Goal: Information Seeking & Learning: Learn about a topic

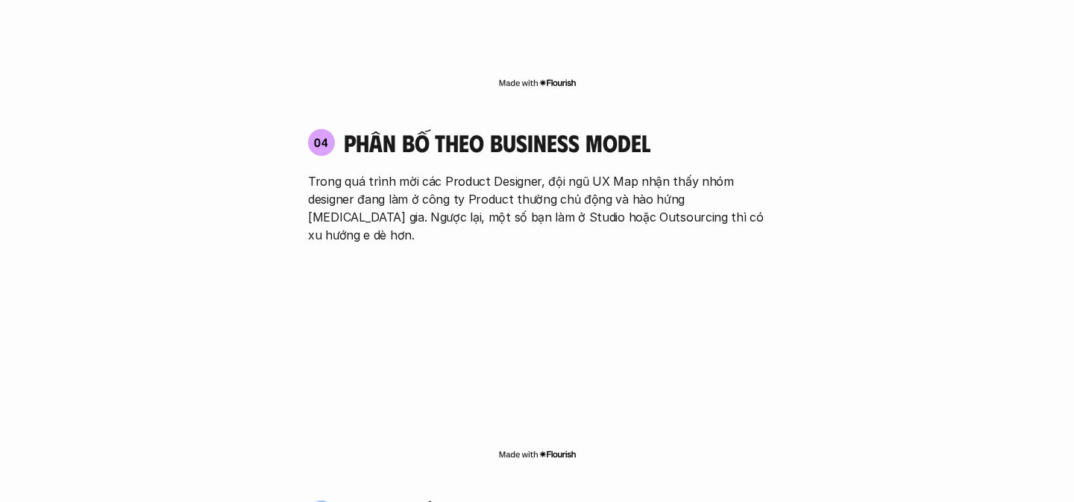
scroll to position [2493, 0]
click at [476, 171] on div "04 phân bố theo business model Trong quá trình mời các Product Designer, đội ng…" at bounding box center [536, 293] width 485 height 363
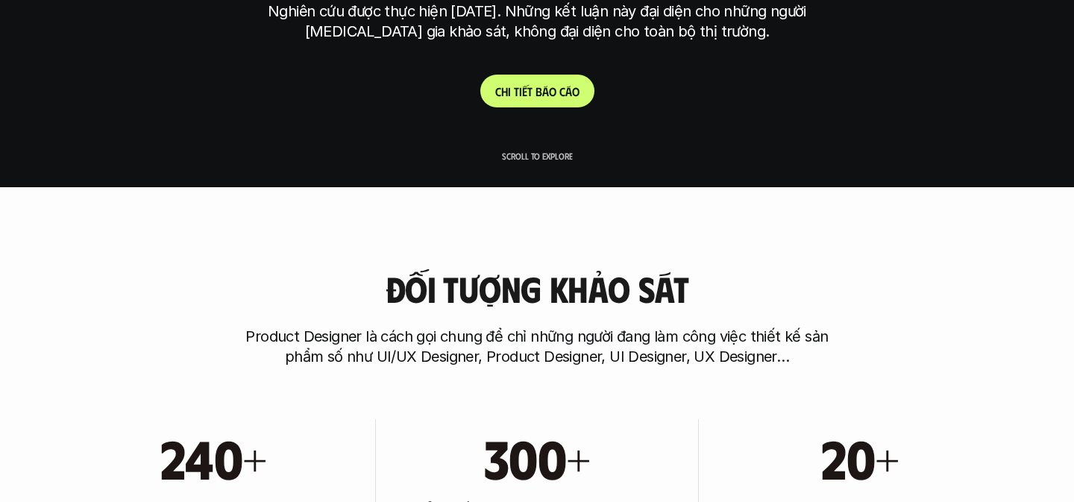
scroll to position [318, 0]
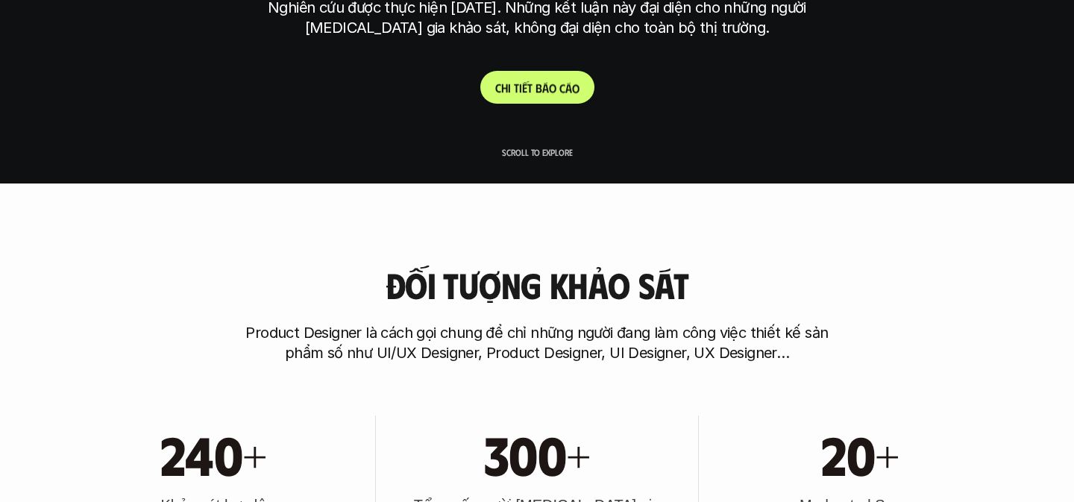
click at [546, 83] on p "C h i t i ế t b á o c á o" at bounding box center [537, 88] width 84 height 14
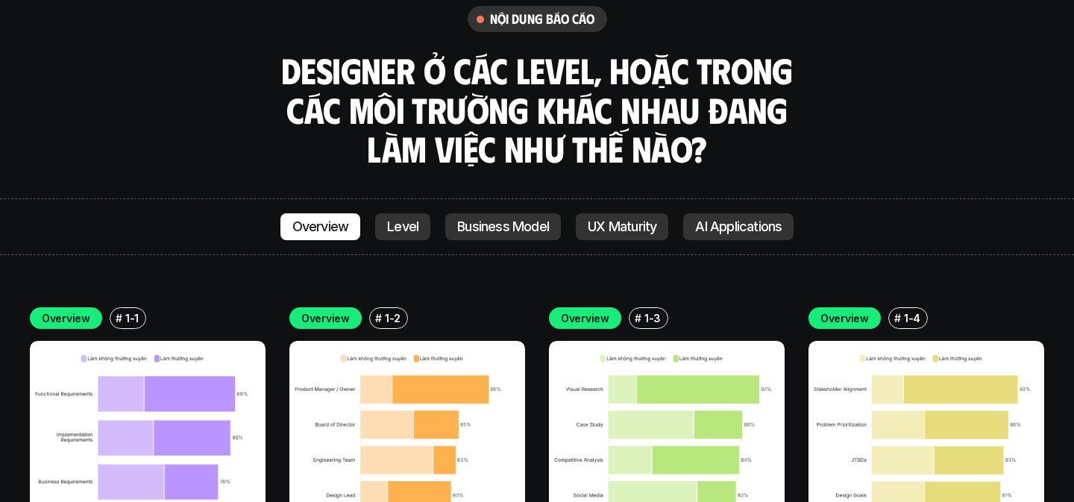
scroll to position [4061, 0]
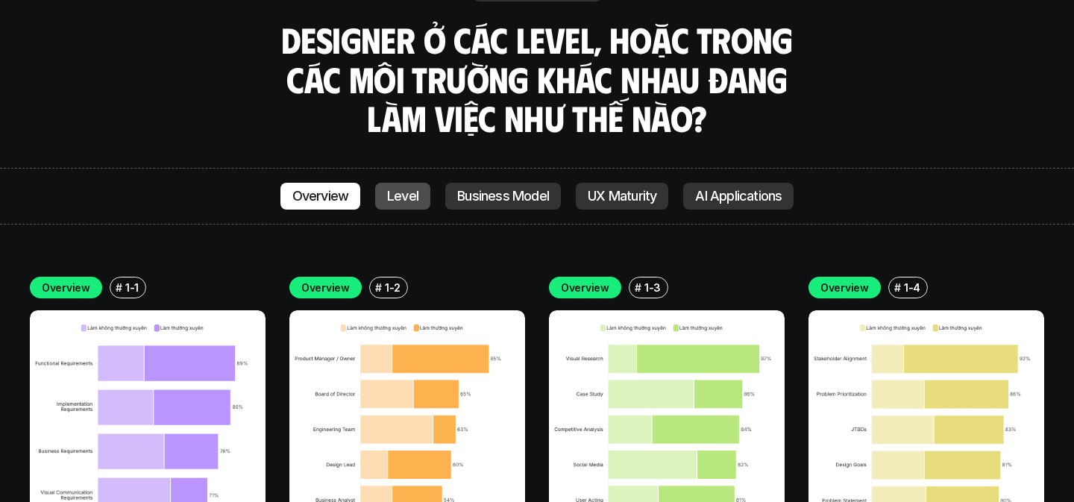
click at [409, 189] on p "Level" at bounding box center [402, 196] width 31 height 15
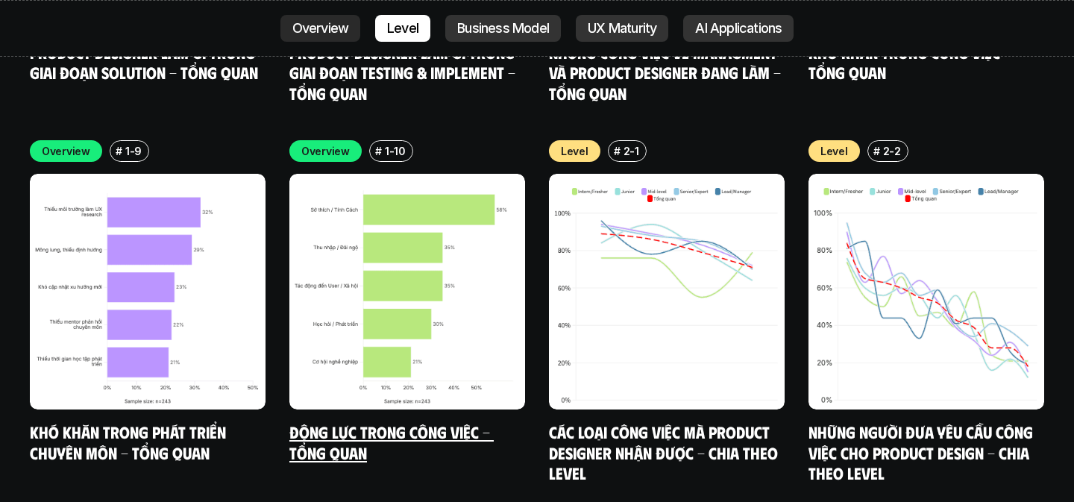
scroll to position [4958, 0]
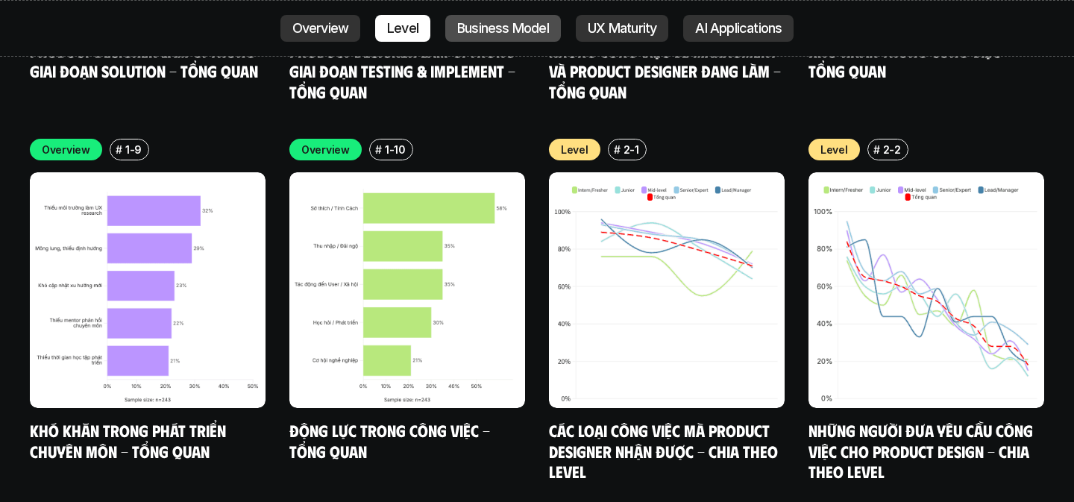
click at [466, 32] on p "Business Model" at bounding box center [503, 28] width 92 height 15
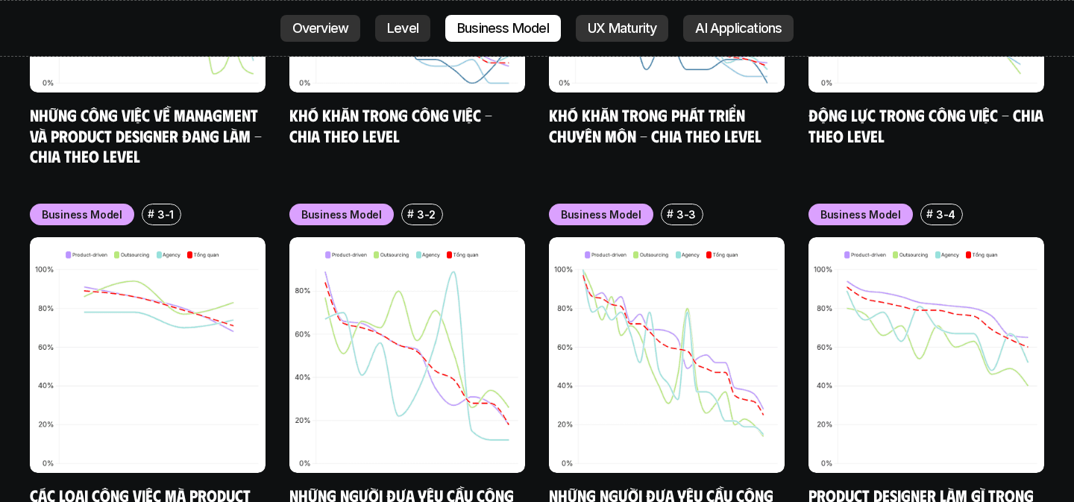
scroll to position [6097, 0]
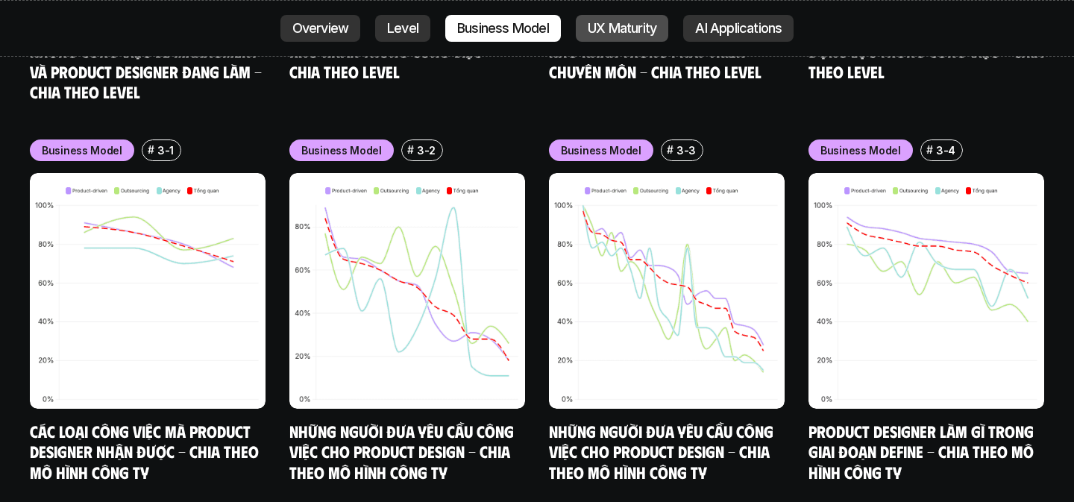
click at [618, 29] on p "UX Maturity" at bounding box center [621, 28] width 69 height 15
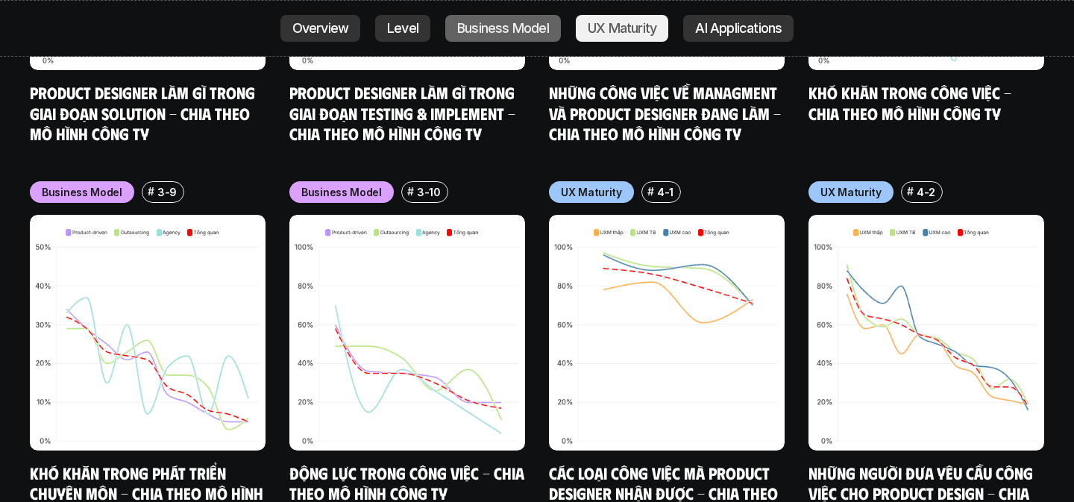
scroll to position [6857, 0]
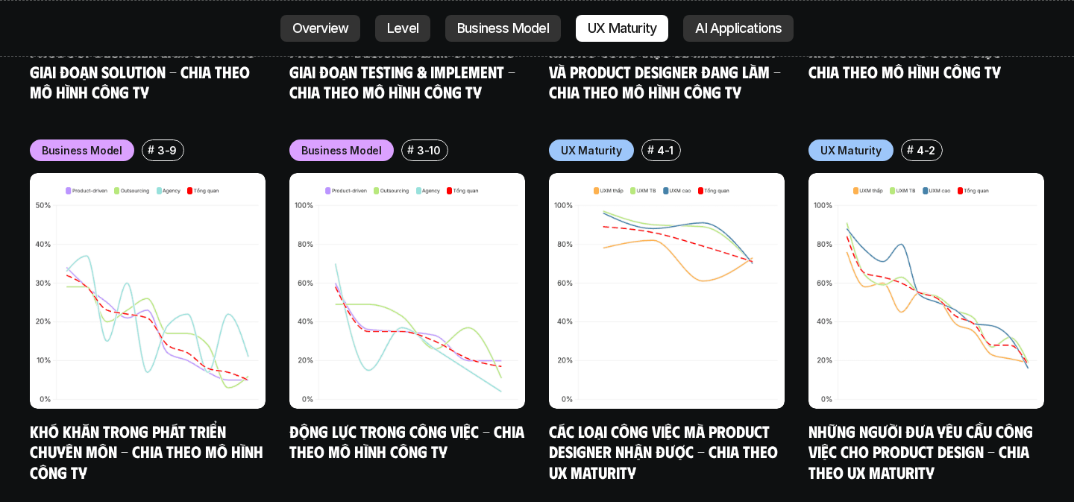
click at [708, 42] on div "Overview Level Business Model UX Maturity AI Applications" at bounding box center [537, 28] width 1074 height 57
click at [706, 30] on p "AI Applications" at bounding box center [738, 28] width 86 height 15
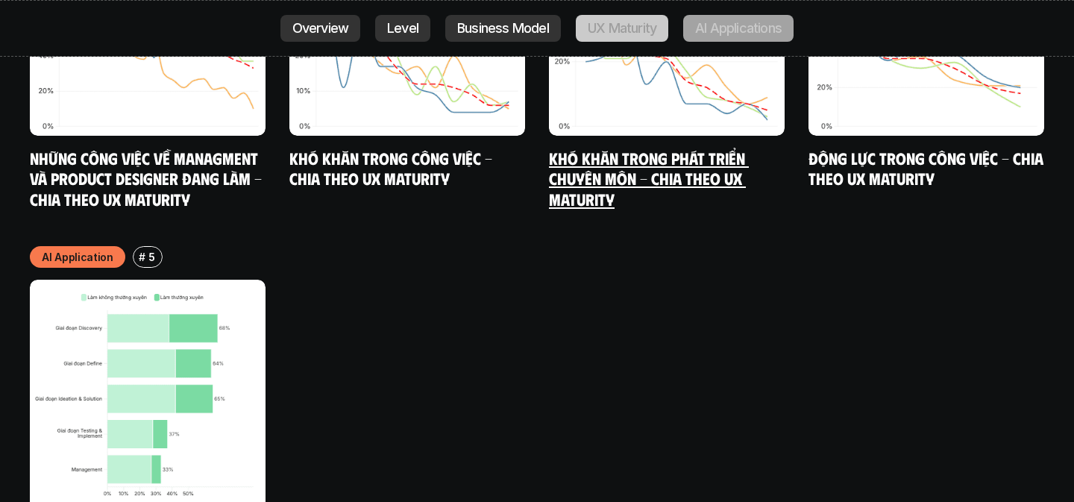
scroll to position [7997, 0]
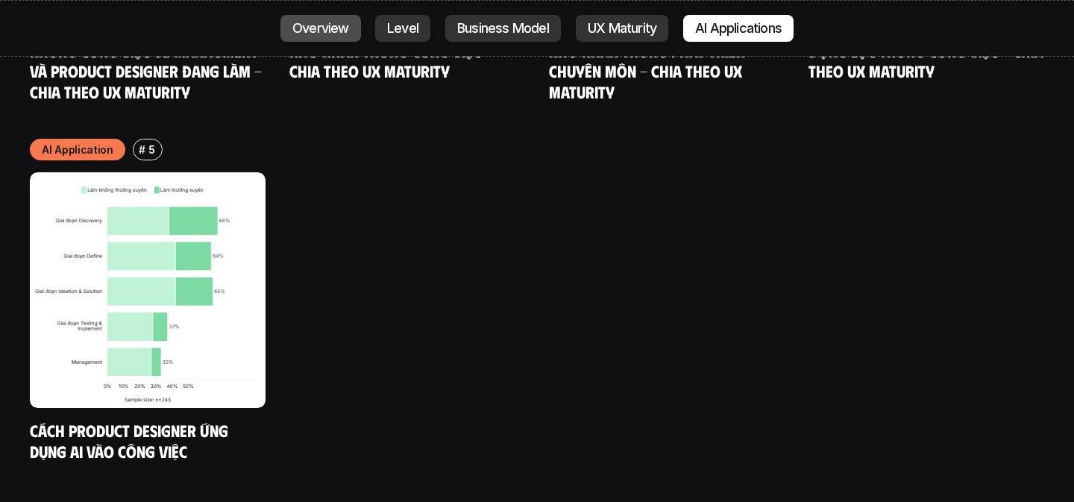
click at [321, 22] on p "Overview" at bounding box center [320, 28] width 57 height 15
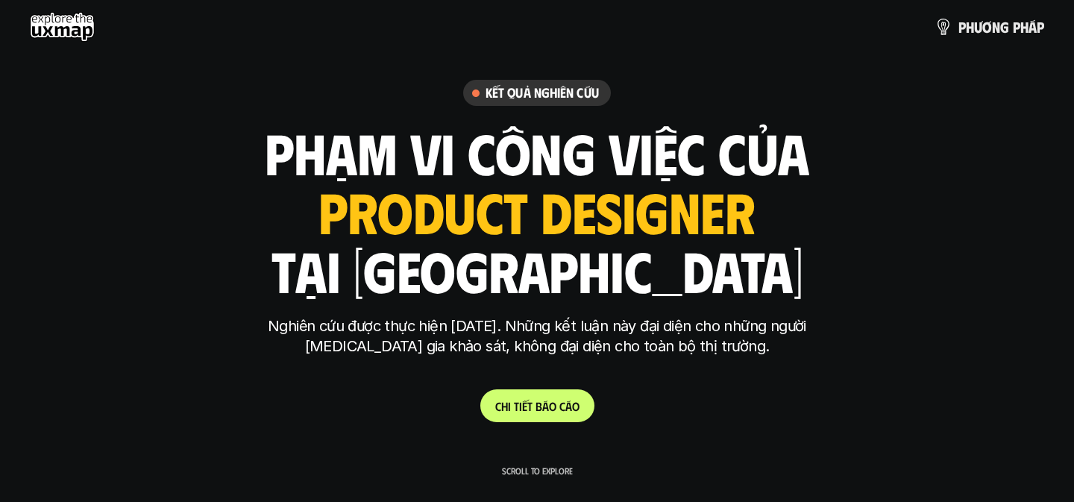
click at [444, 283] on h1 "tại [GEOGRAPHIC_DATA]" at bounding box center [537, 270] width 532 height 63
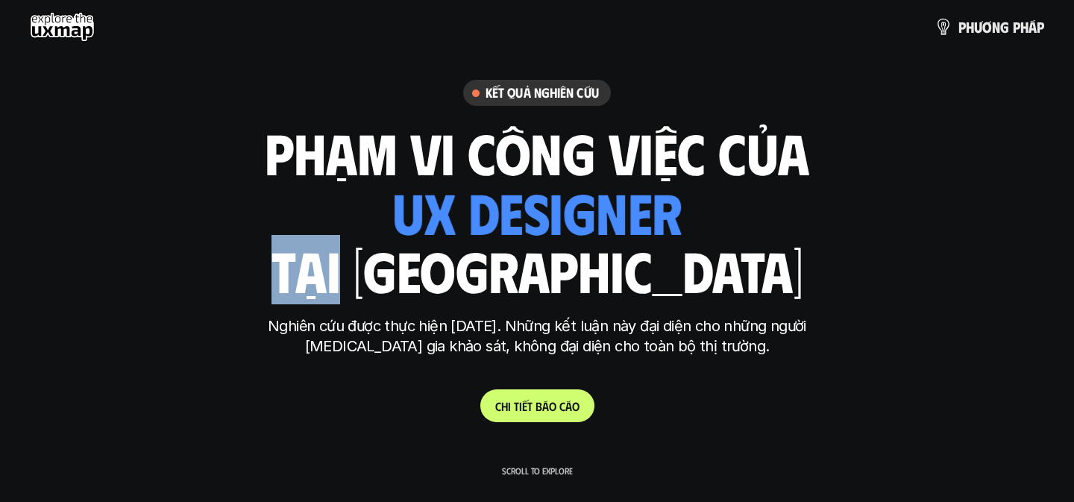
click at [443, 283] on h1 "tại [GEOGRAPHIC_DATA]" at bounding box center [537, 270] width 532 height 63
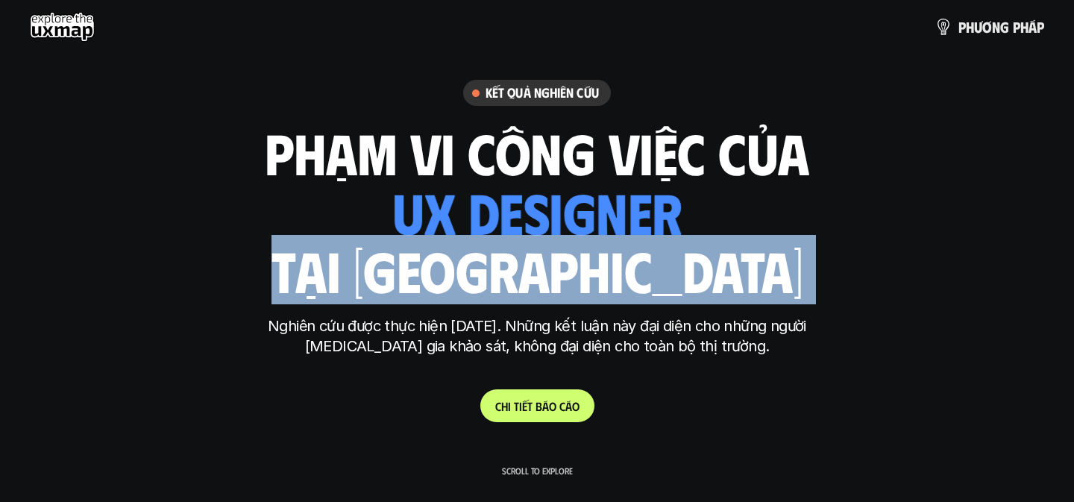
click at [443, 283] on h1 "tại [GEOGRAPHIC_DATA]" at bounding box center [537, 270] width 532 height 63
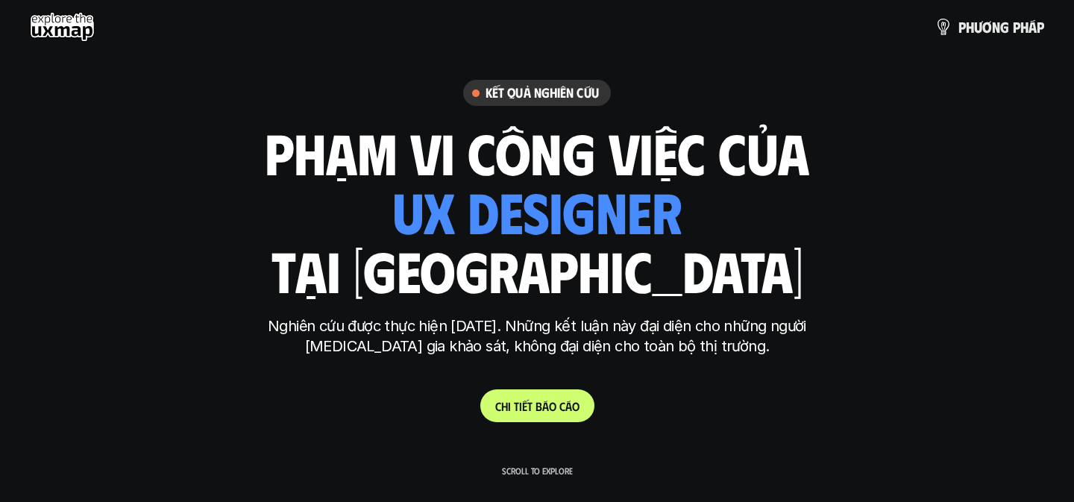
click at [347, 175] on h1 "phạm vi công việc của" at bounding box center [537, 152] width 544 height 63
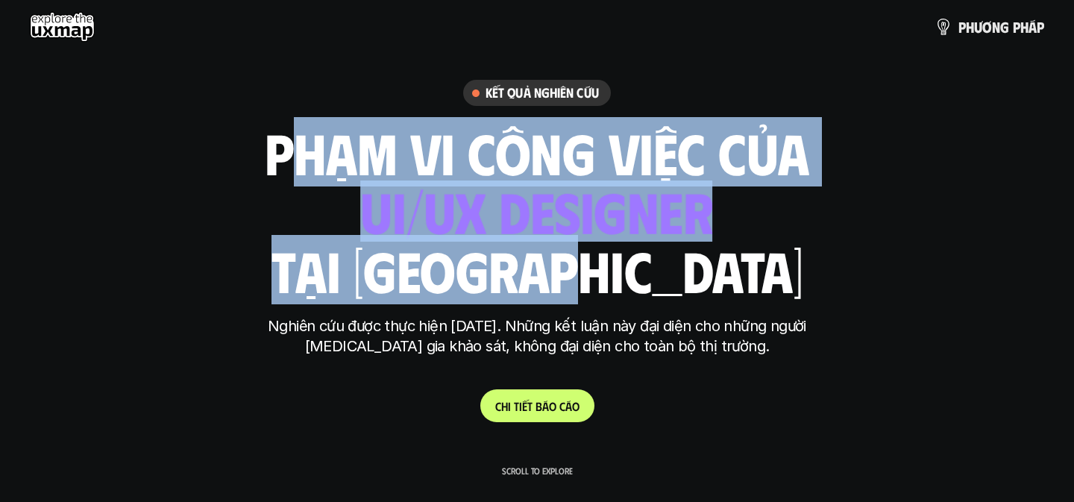
drag, startPoint x: 281, startPoint y: 157, endPoint x: 669, endPoint y: 274, distance: 405.2
click at [669, 274] on div "phạm vi công việc của ui designer ui/ux designer product designer [DEMOGRAPHIC_…" at bounding box center [537, 211] width 544 height 174
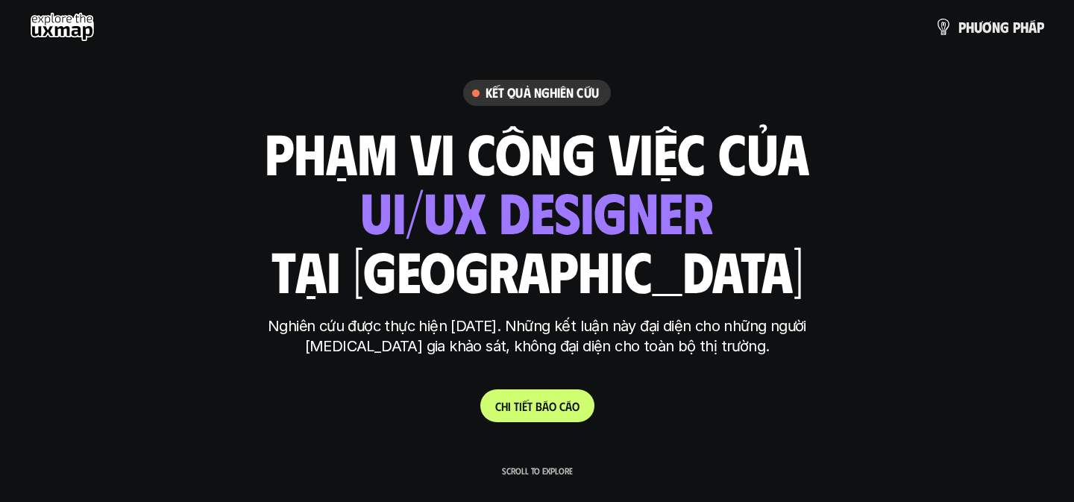
click at [675, 277] on h1 "tại [GEOGRAPHIC_DATA]" at bounding box center [537, 270] width 532 height 63
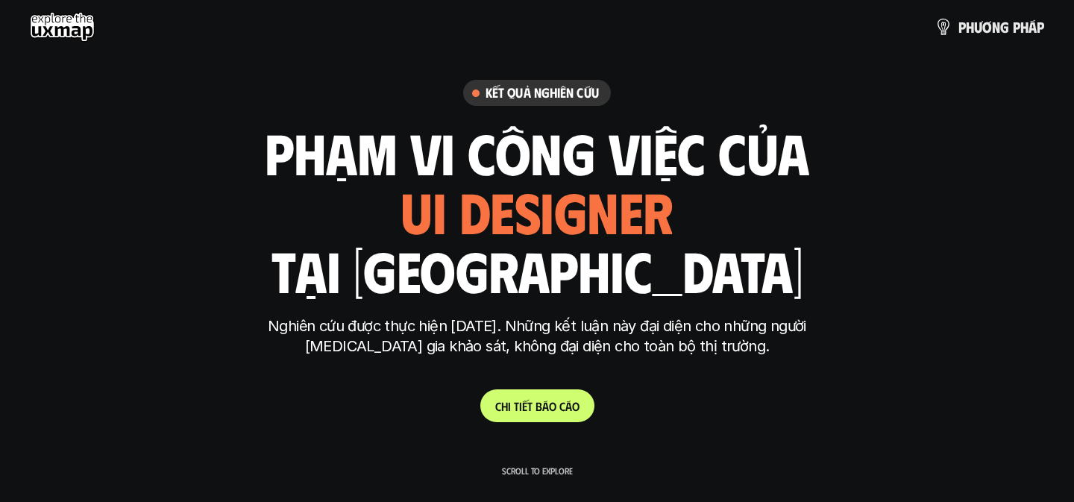
drag, startPoint x: 262, startPoint y: 160, endPoint x: 370, endPoint y: 186, distance: 111.2
click at [370, 187] on div "phạm vi công việc của ui designer ui/ux designer product designer [DEMOGRAPHIC_…" at bounding box center [537, 211] width 544 height 174
click at [297, 130] on h1 "phạm vi công việc của" at bounding box center [537, 152] width 544 height 63
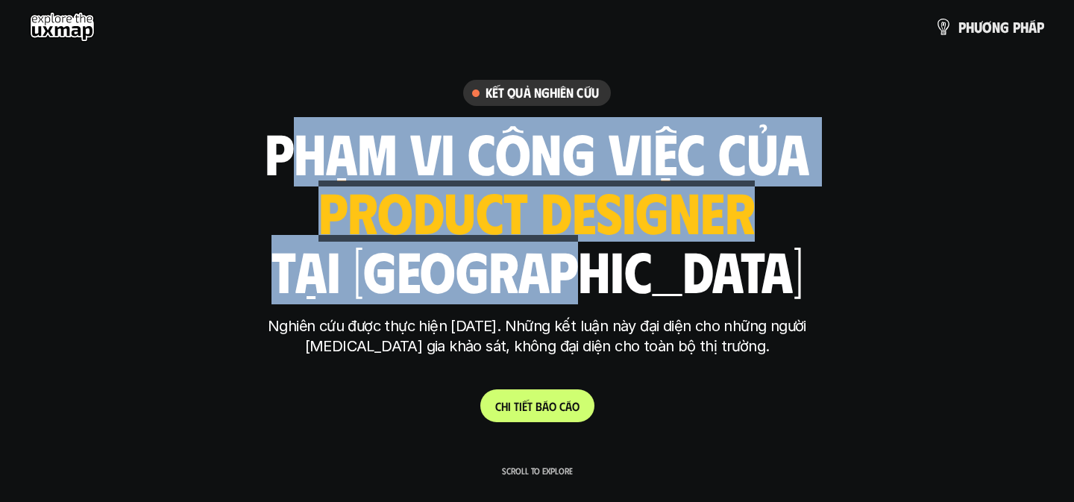
drag, startPoint x: 276, startPoint y: 157, endPoint x: 663, endPoint y: 273, distance: 404.5
click at [663, 273] on div "phạm vi công việc của ui designer ui/ux designer product designer [DEMOGRAPHIC_…" at bounding box center [537, 211] width 544 height 174
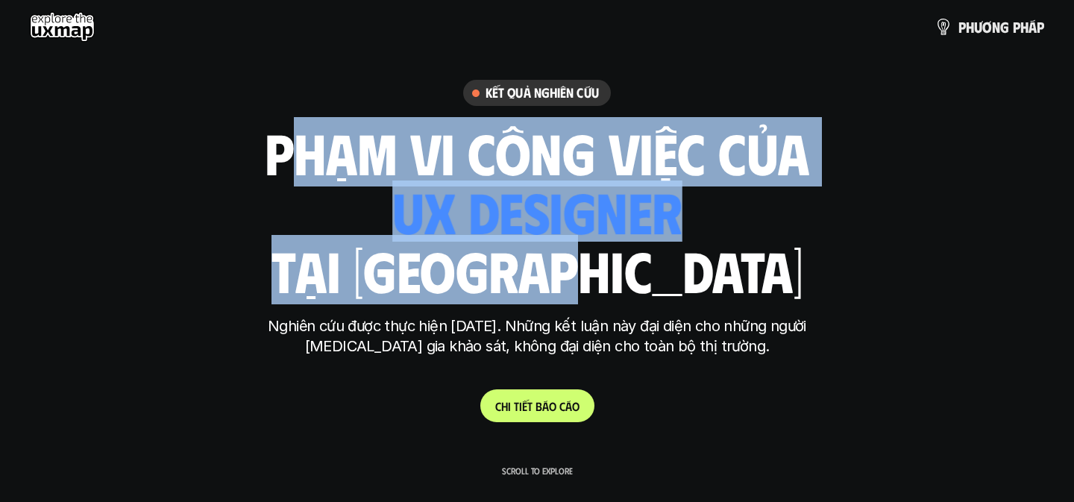
click at [688, 280] on div "phạm vi công việc của ui designer ui/ux designer product designer [DEMOGRAPHIC_…" at bounding box center [537, 211] width 544 height 174
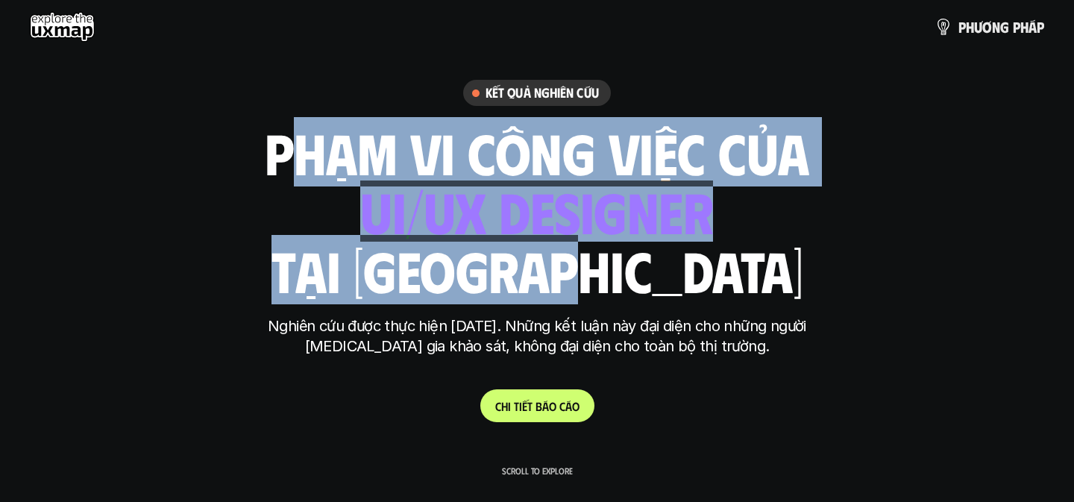
drag, startPoint x: 270, startPoint y: 139, endPoint x: 692, endPoint y: 274, distance: 443.2
click at [692, 274] on div "phạm vi công việc của ui designer ui/ux designer product designer [DEMOGRAPHIC_…" at bounding box center [537, 211] width 544 height 174
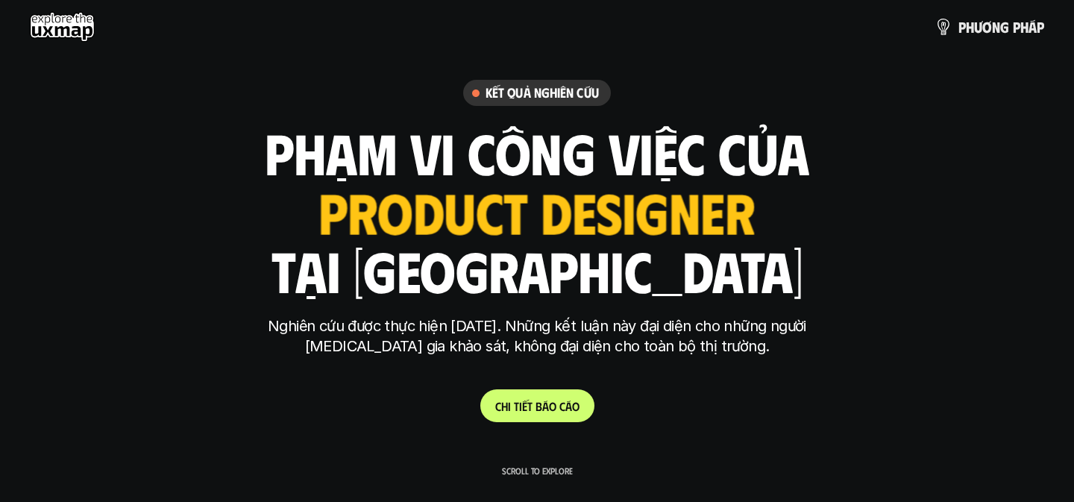
click at [298, 152] on h1 "phạm vi công việc của" at bounding box center [537, 152] width 544 height 63
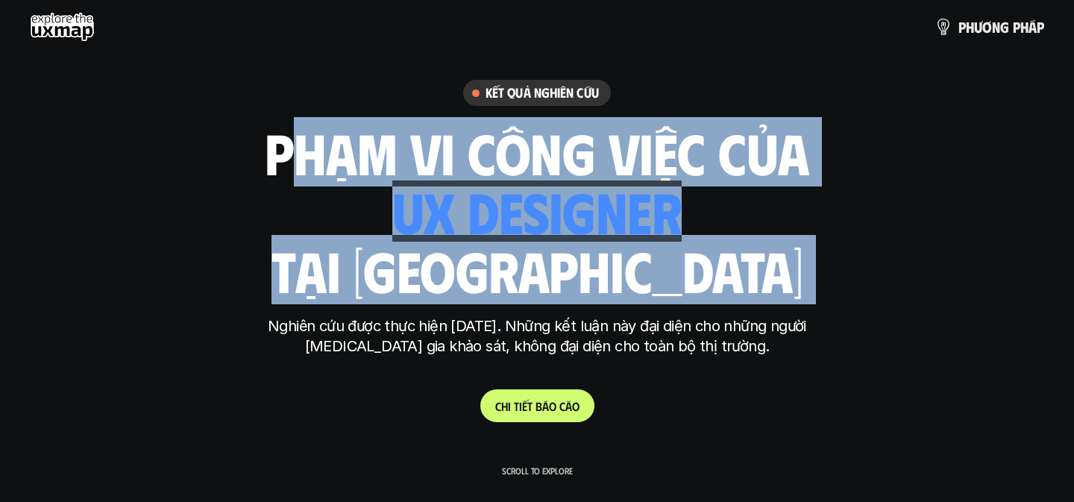
drag, startPoint x: 269, startPoint y: 148, endPoint x: 649, endPoint y: 315, distance: 415.0
click at [650, 315] on div "Kết quả nghiên cứu phạm vi công việc của ui designer ui/ux designer product des…" at bounding box center [536, 251] width 559 height 342
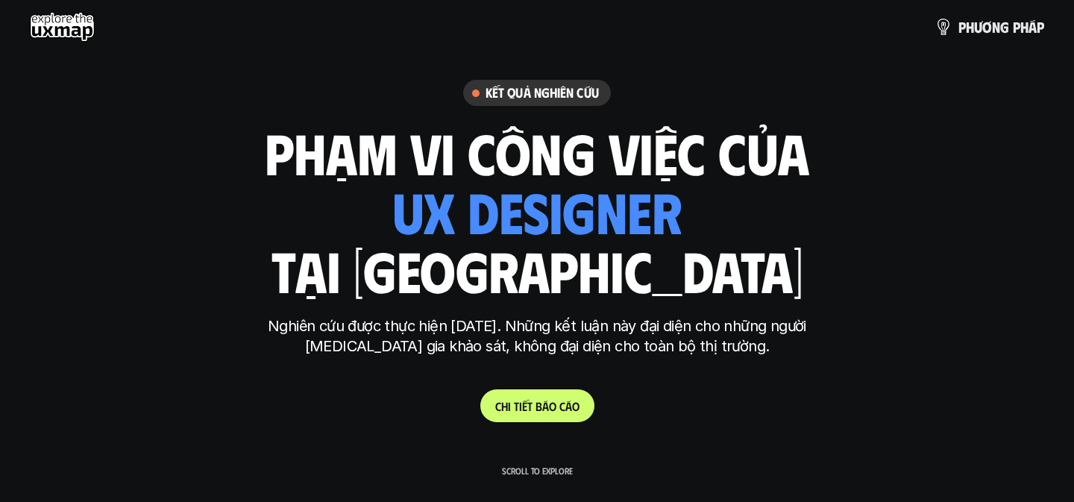
click at [668, 335] on p "Nghiên cứu được thực hiện [DATE]. Những kết luận này đại diện cho những người […" at bounding box center [536, 336] width 559 height 40
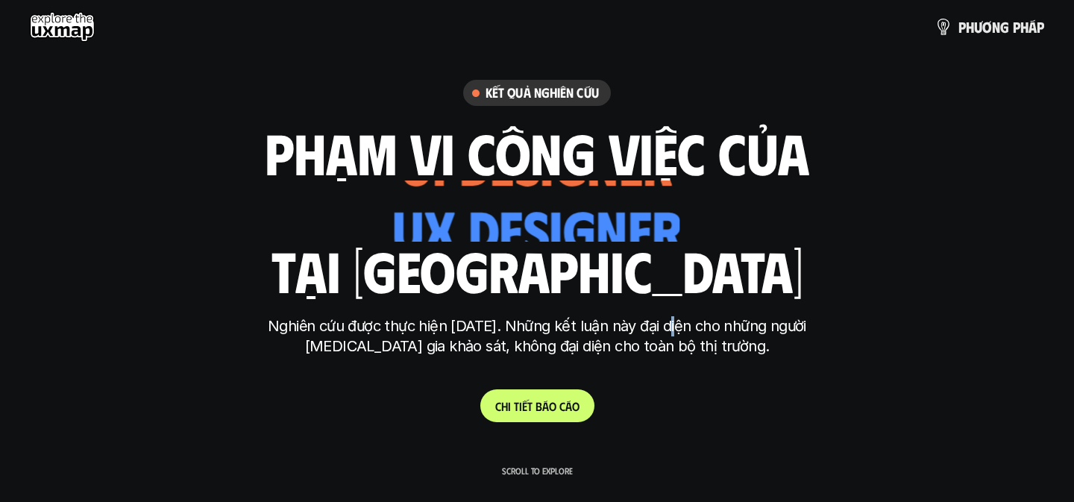
click at [668, 335] on p "Nghiên cứu được thực hiện [DATE]. Những kết luận này đại diện cho những người […" at bounding box center [536, 336] width 559 height 40
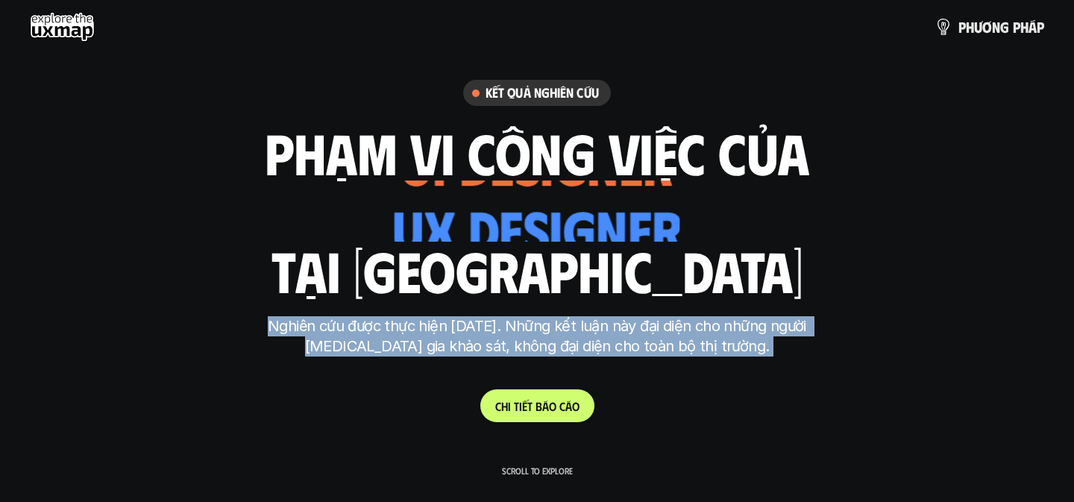
click at [668, 335] on p "Nghiên cứu được thực hiện [DATE]. Những kết luận này đại diện cho những người […" at bounding box center [536, 336] width 559 height 40
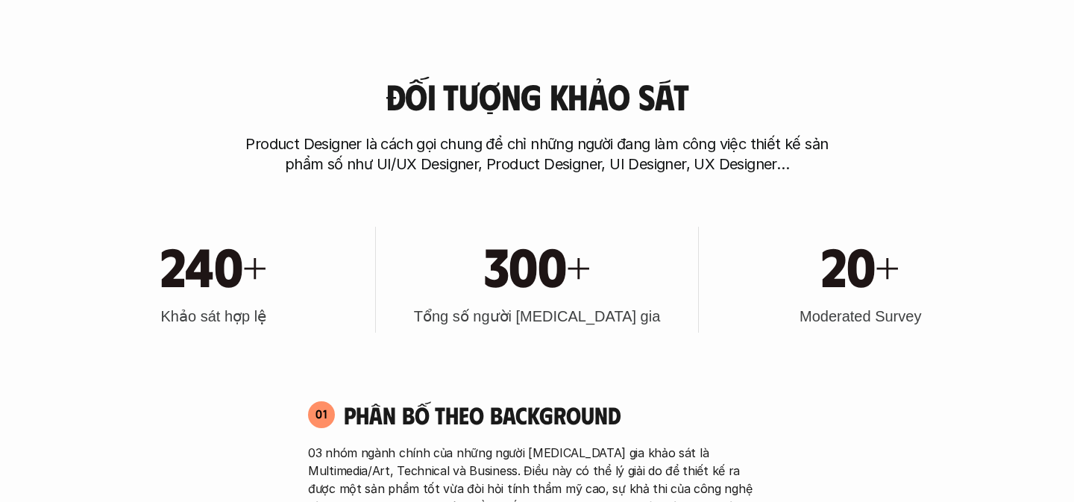
scroll to position [534, 0]
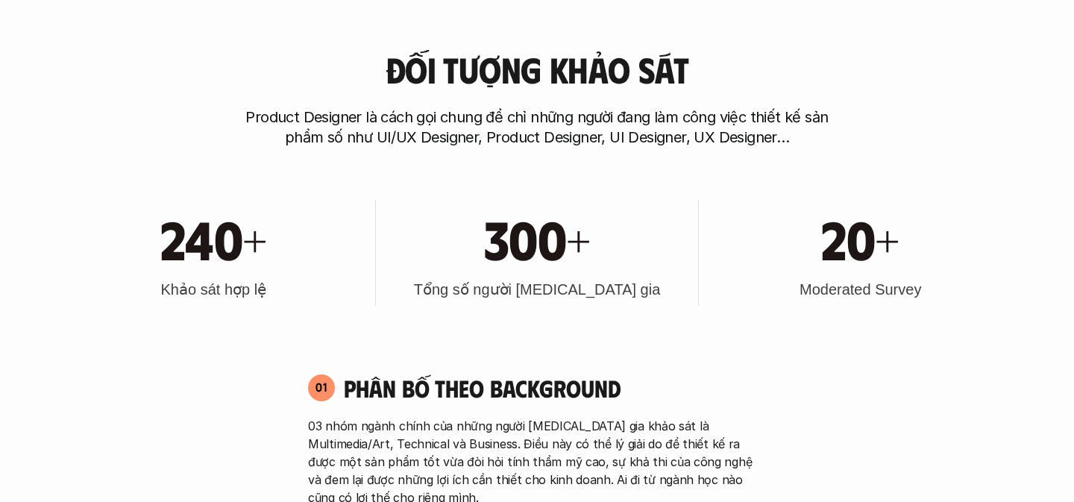
click at [482, 110] on p "Product Designer là cách gọi chung để chỉ những người đang làm công việc thiết …" at bounding box center [537, 127] width 596 height 40
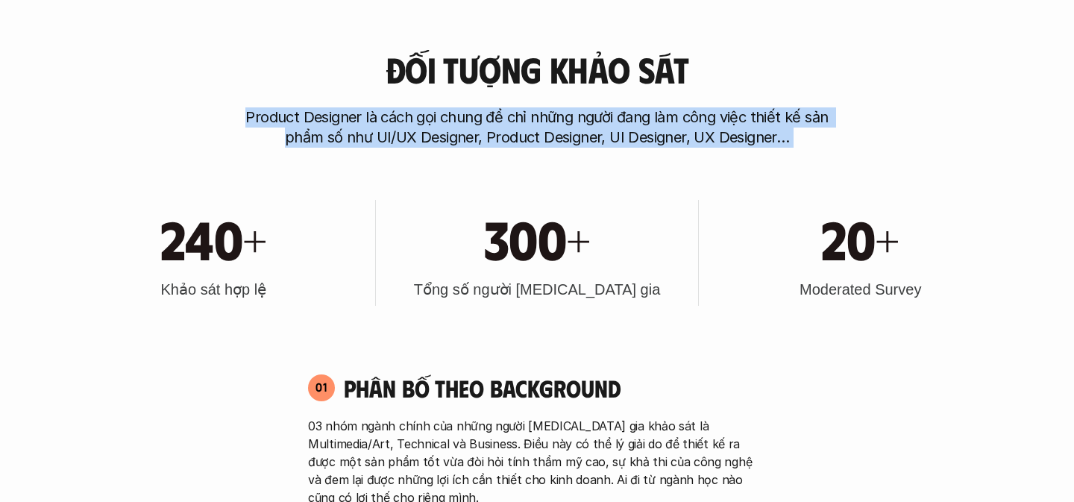
click at [482, 110] on p "Product Designer là cách gọi chung để chỉ những người đang làm công việc thiết …" at bounding box center [537, 127] width 596 height 40
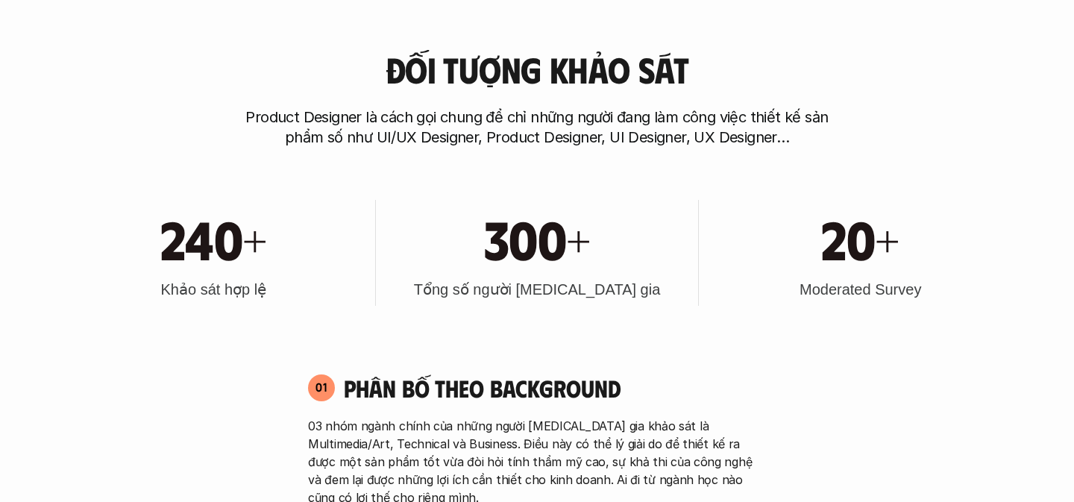
click at [485, 76] on h3 "Đối tượng khảo sát" at bounding box center [536, 70] width 303 height 40
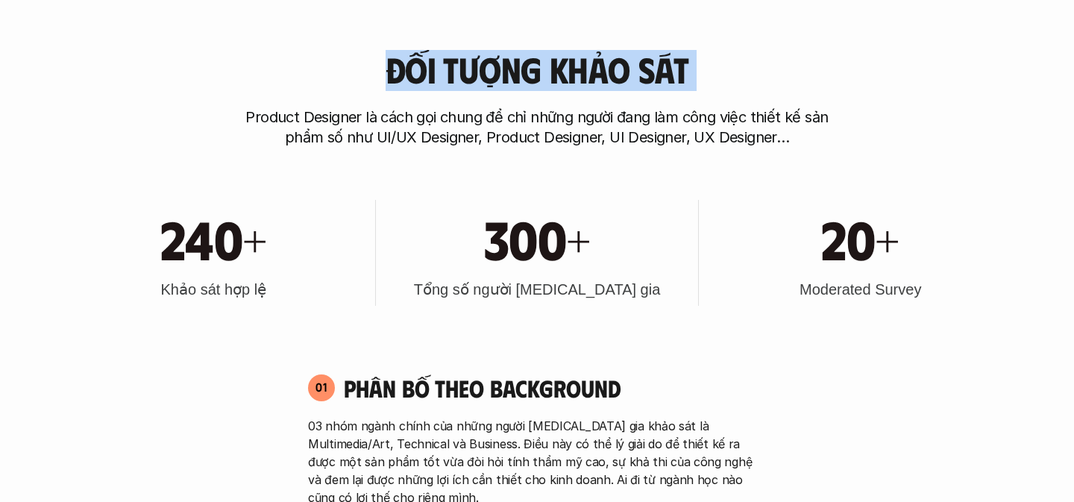
click at [485, 76] on h3 "Đối tượng khảo sát" at bounding box center [536, 70] width 303 height 40
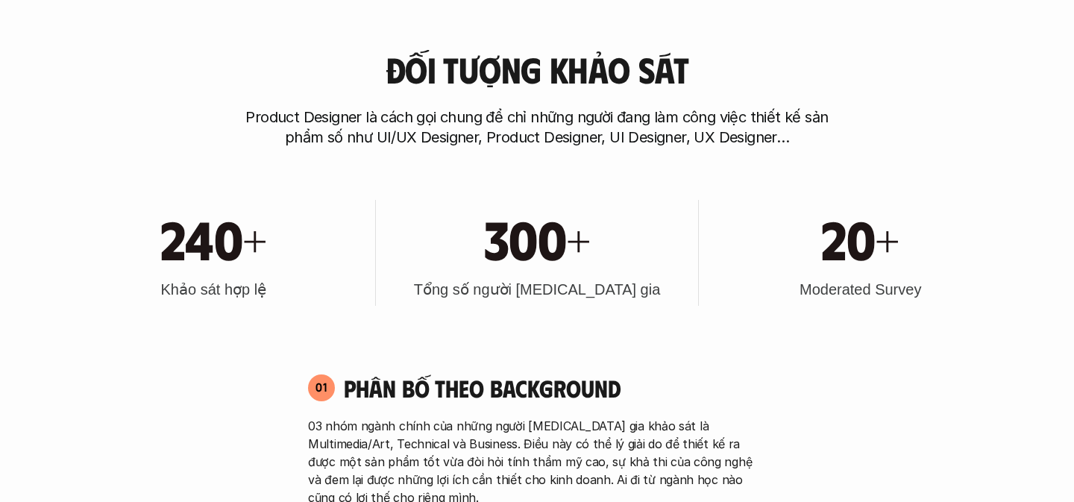
click at [198, 241] on h1 "240+" at bounding box center [213, 238] width 107 height 64
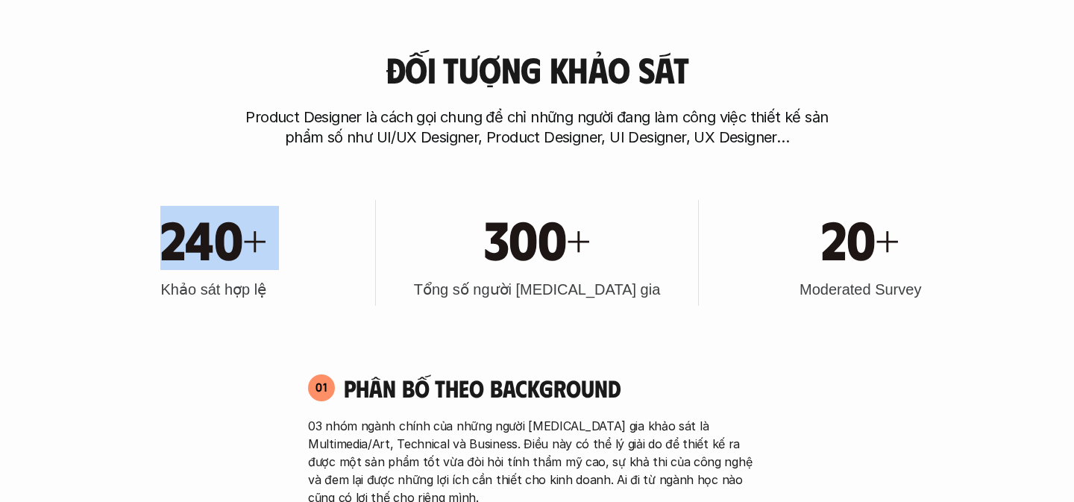
click at [198, 241] on h1 "240+" at bounding box center [213, 238] width 107 height 64
click at [183, 249] on h1 "240+" at bounding box center [213, 238] width 107 height 64
drag, startPoint x: 173, startPoint y: 237, endPoint x: 263, endPoint y: 286, distance: 102.8
click at [263, 286] on div "240+ Khảo sát hợp lệ" at bounding box center [214, 253] width 308 height 106
click at [265, 290] on h3 "Khảo sát hợp lệ" at bounding box center [214, 289] width 106 height 21
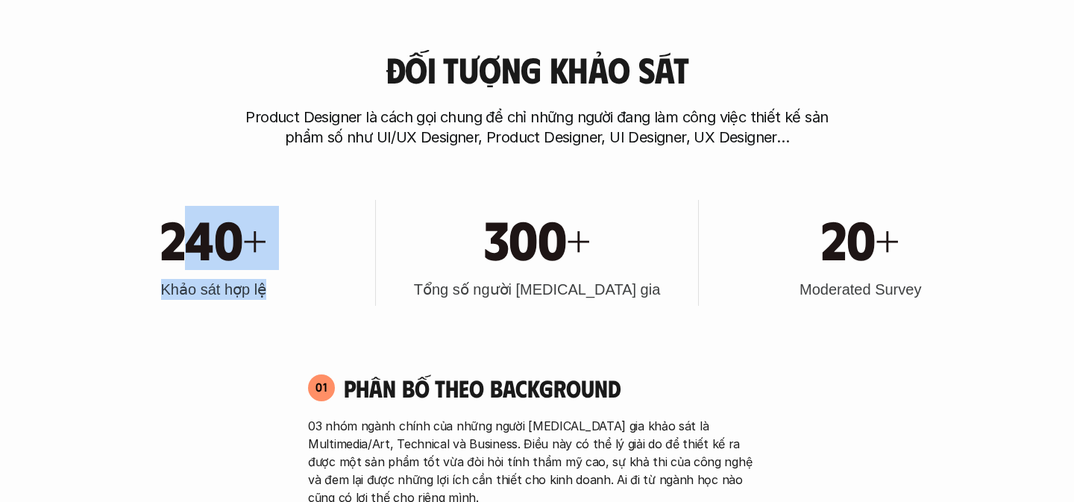
drag, startPoint x: 267, startPoint y: 294, endPoint x: 187, endPoint y: 253, distance: 89.7
click at [186, 253] on div "240+ Khảo sát hợp lệ" at bounding box center [214, 253] width 308 height 106
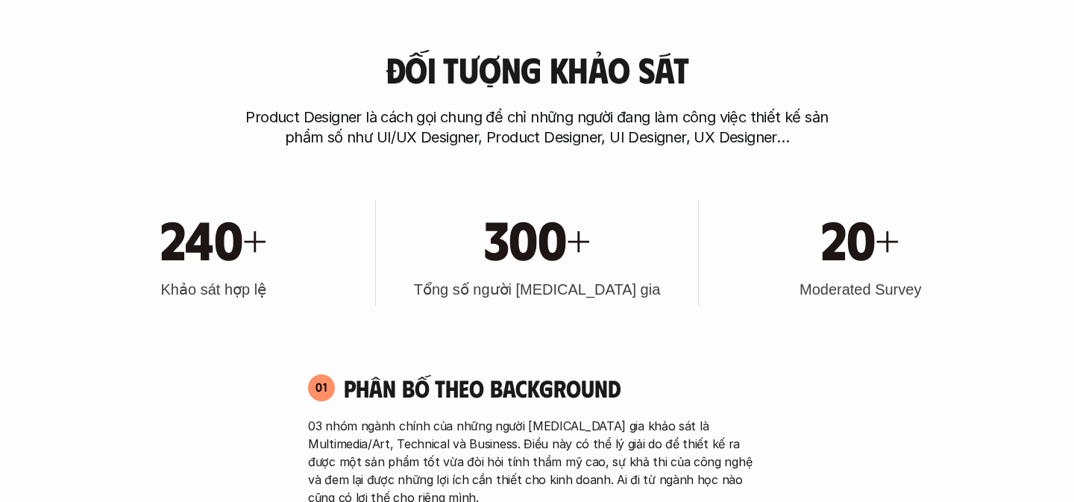
click at [511, 250] on h1 "300+" at bounding box center [537, 238] width 107 height 64
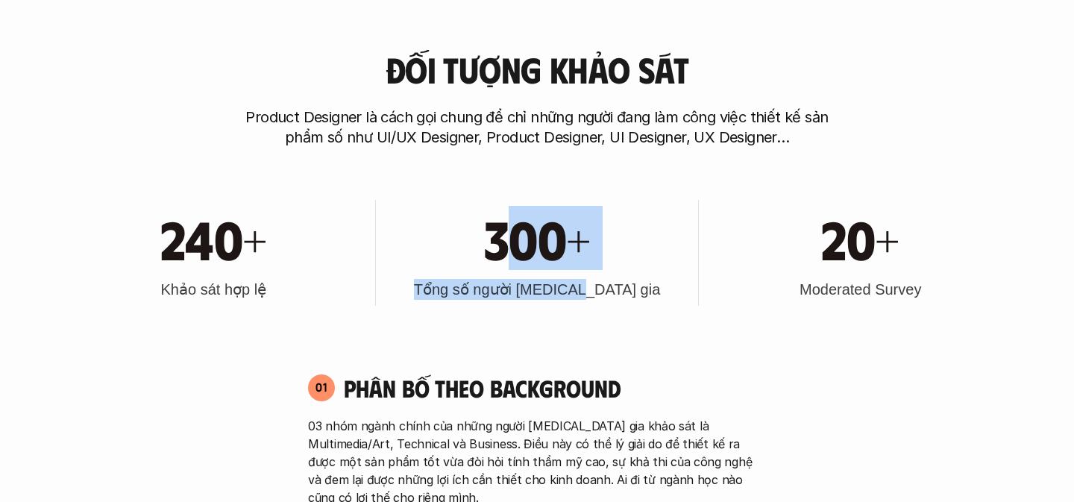
drag, startPoint x: 498, startPoint y: 250, endPoint x: 620, endPoint y: 297, distance: 130.0
click at [620, 297] on div "300+ Tổng số người [MEDICAL_DATA] gia" at bounding box center [537, 253] width 308 height 106
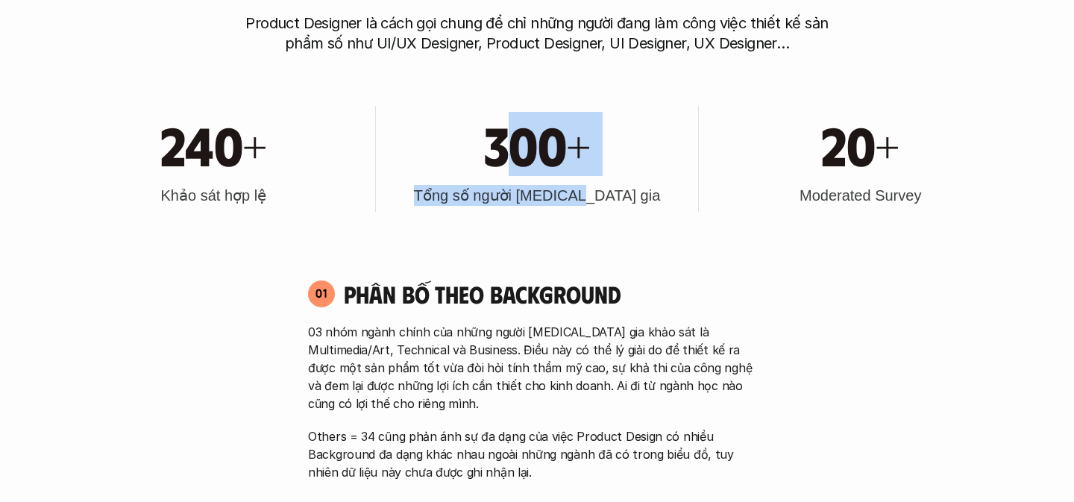
scroll to position [814, 0]
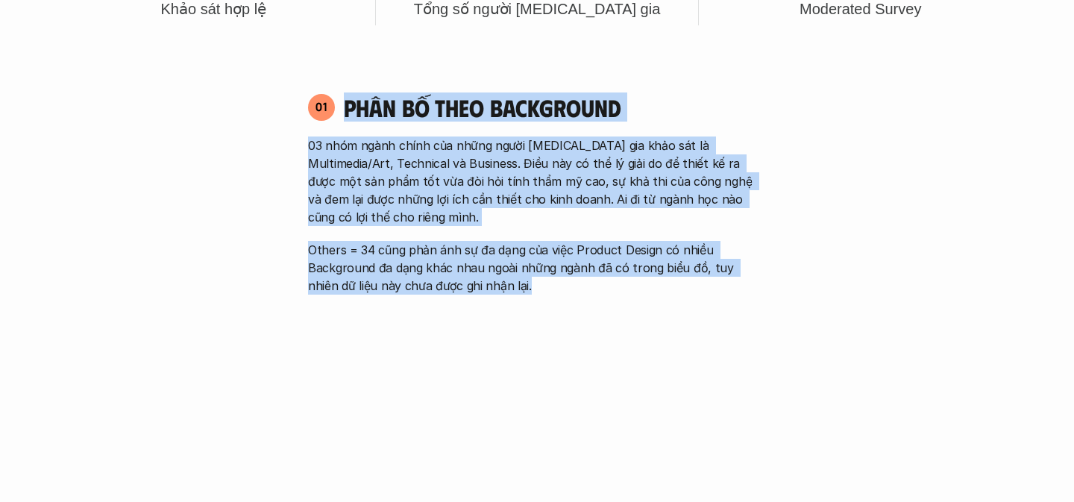
drag, startPoint x: 344, startPoint y: 112, endPoint x: 493, endPoint y: 300, distance: 239.8
click at [493, 300] on div "01 Phân bố theo background 03 nhóm ngành chính của những người [MEDICAL_DATA] g…" at bounding box center [536, 355] width 485 height 555
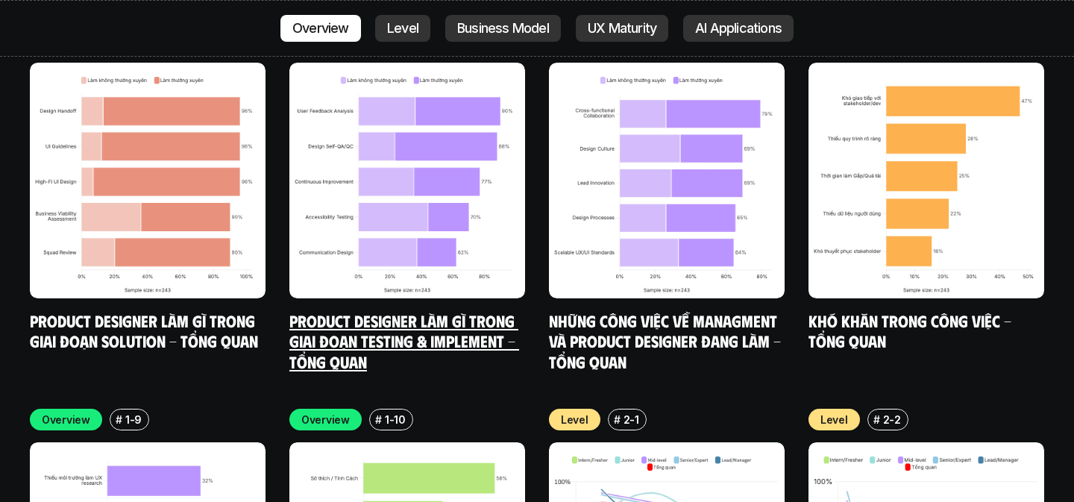
scroll to position [4691, 0]
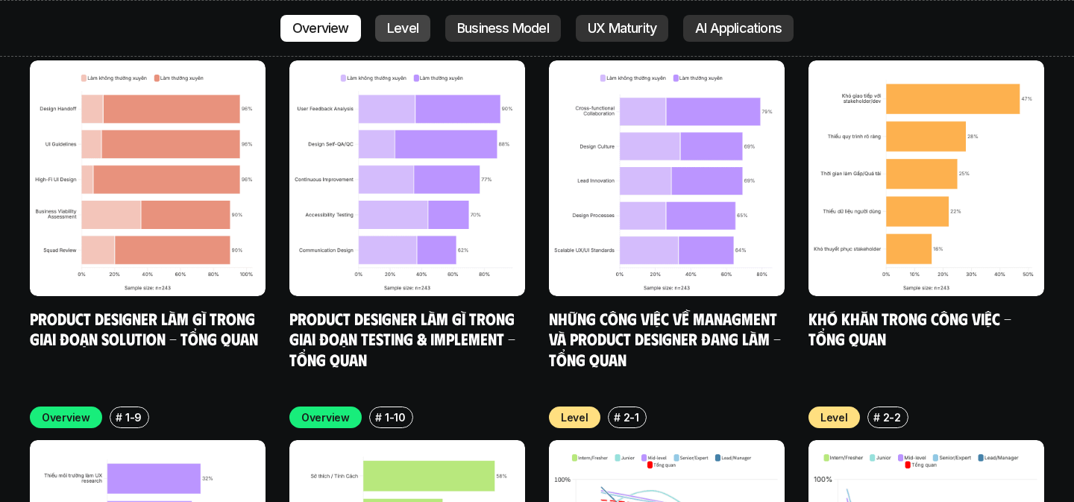
click at [417, 32] on link "Level" at bounding box center [402, 28] width 55 height 27
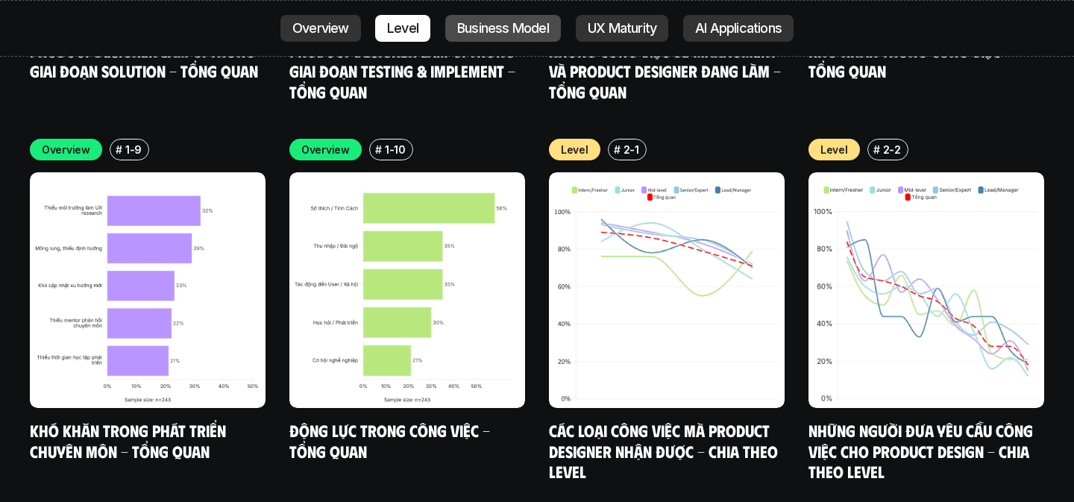
click at [482, 34] on p "Business Model" at bounding box center [503, 28] width 92 height 15
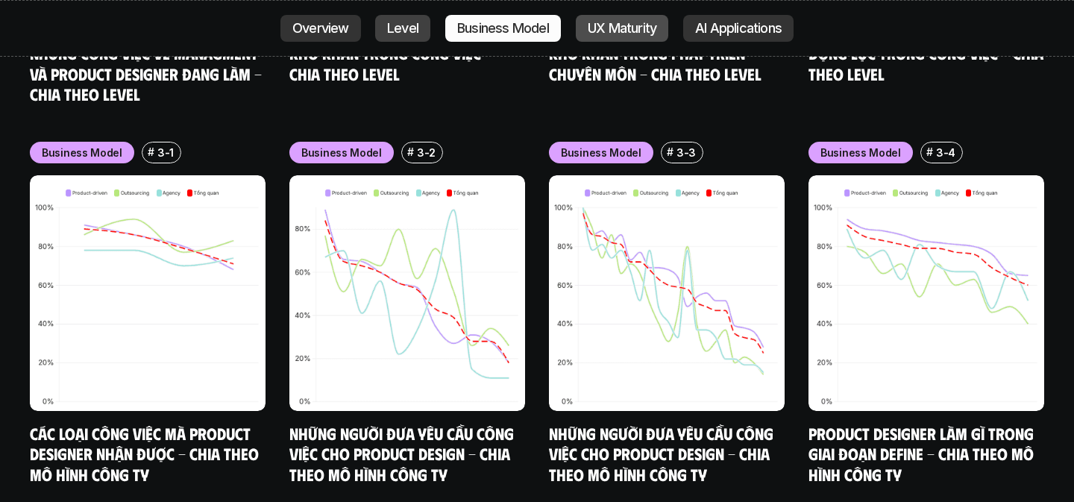
click at [607, 37] on link "UX Maturity" at bounding box center [622, 28] width 92 height 27
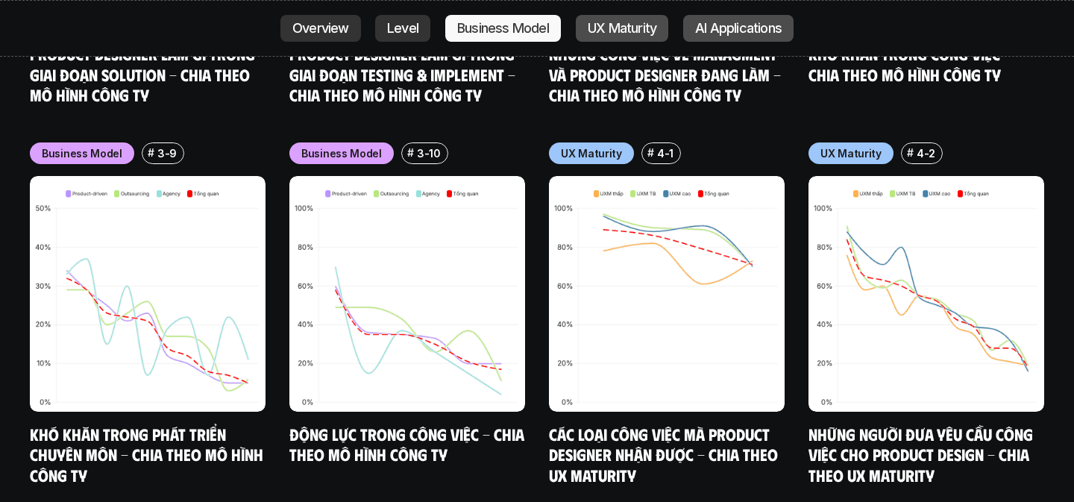
click at [742, 29] on p "AI Applications" at bounding box center [738, 28] width 86 height 15
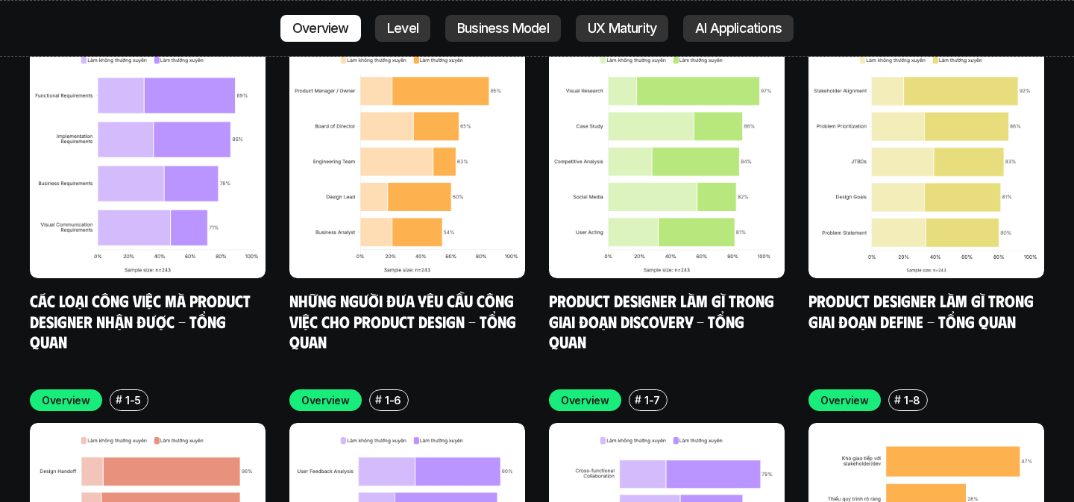
scroll to position [4267, 0]
